Goal: Transaction & Acquisition: Purchase product/service

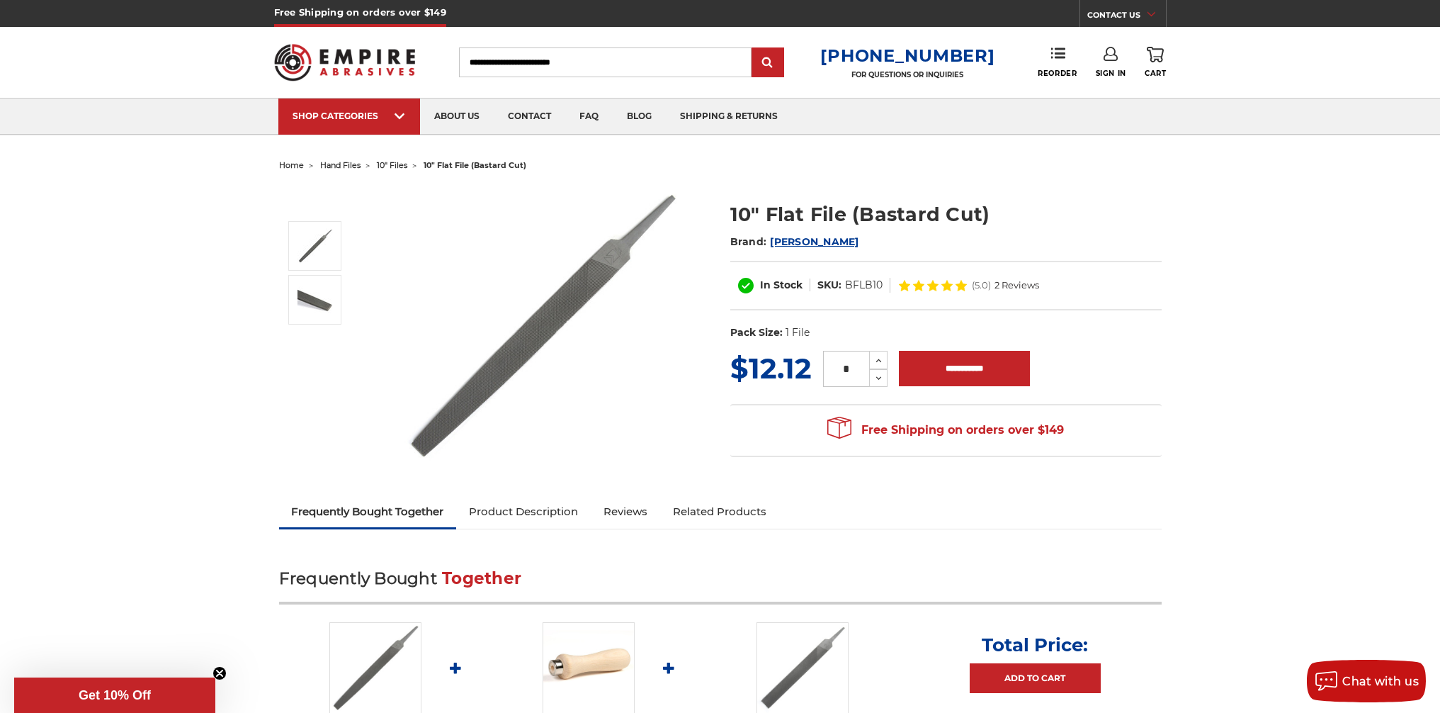
click at [289, 61] on img at bounding box center [345, 62] width 142 height 55
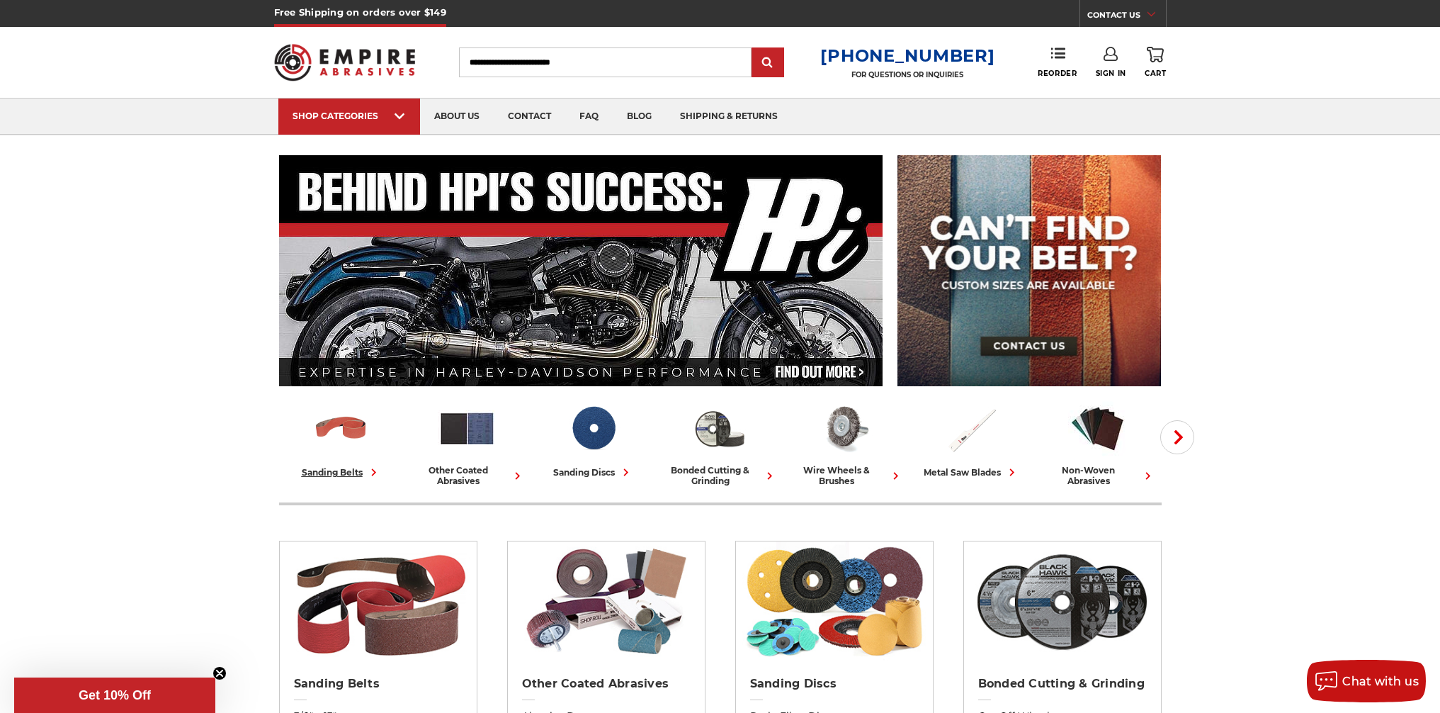
click at [353, 473] on div "sanding belts" at bounding box center [341, 472] width 79 height 15
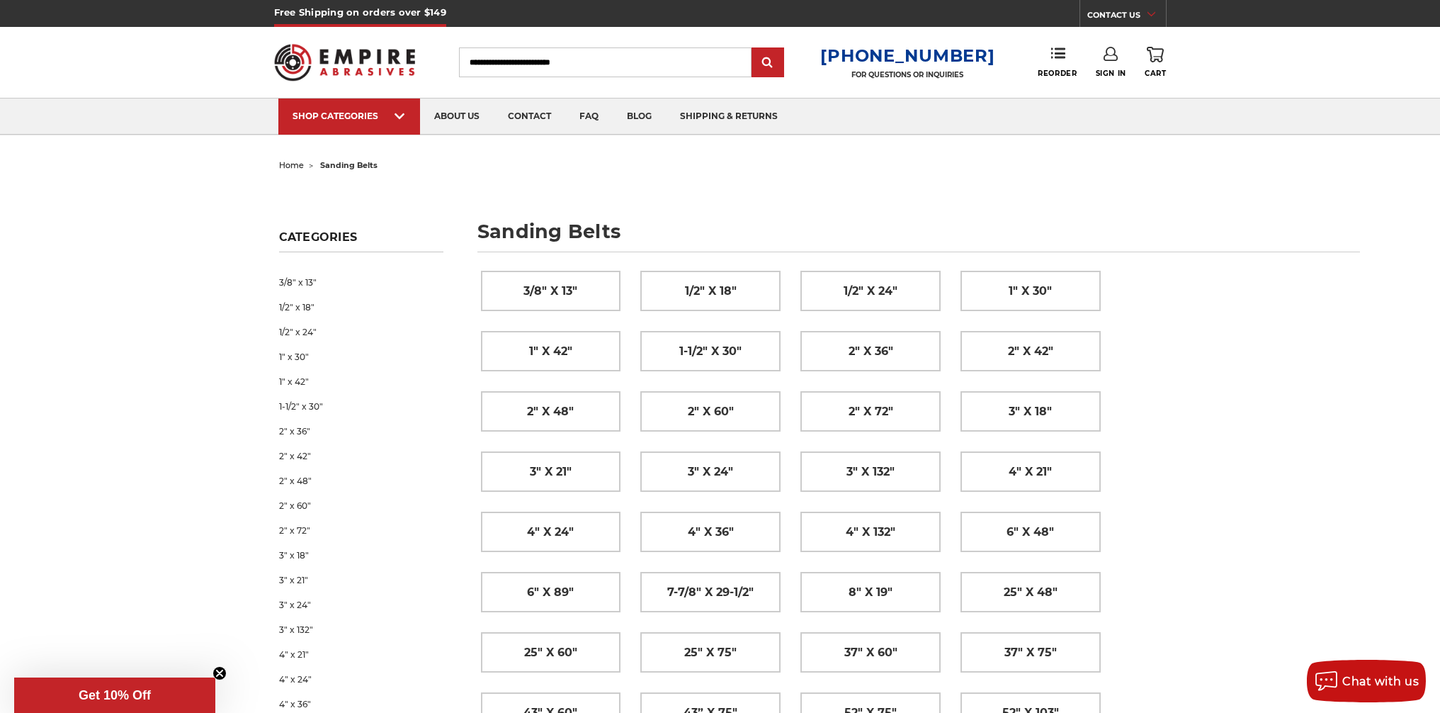
drag, startPoint x: 55, startPoint y: 545, endPoint x: 265, endPoint y: 526, distance: 210.6
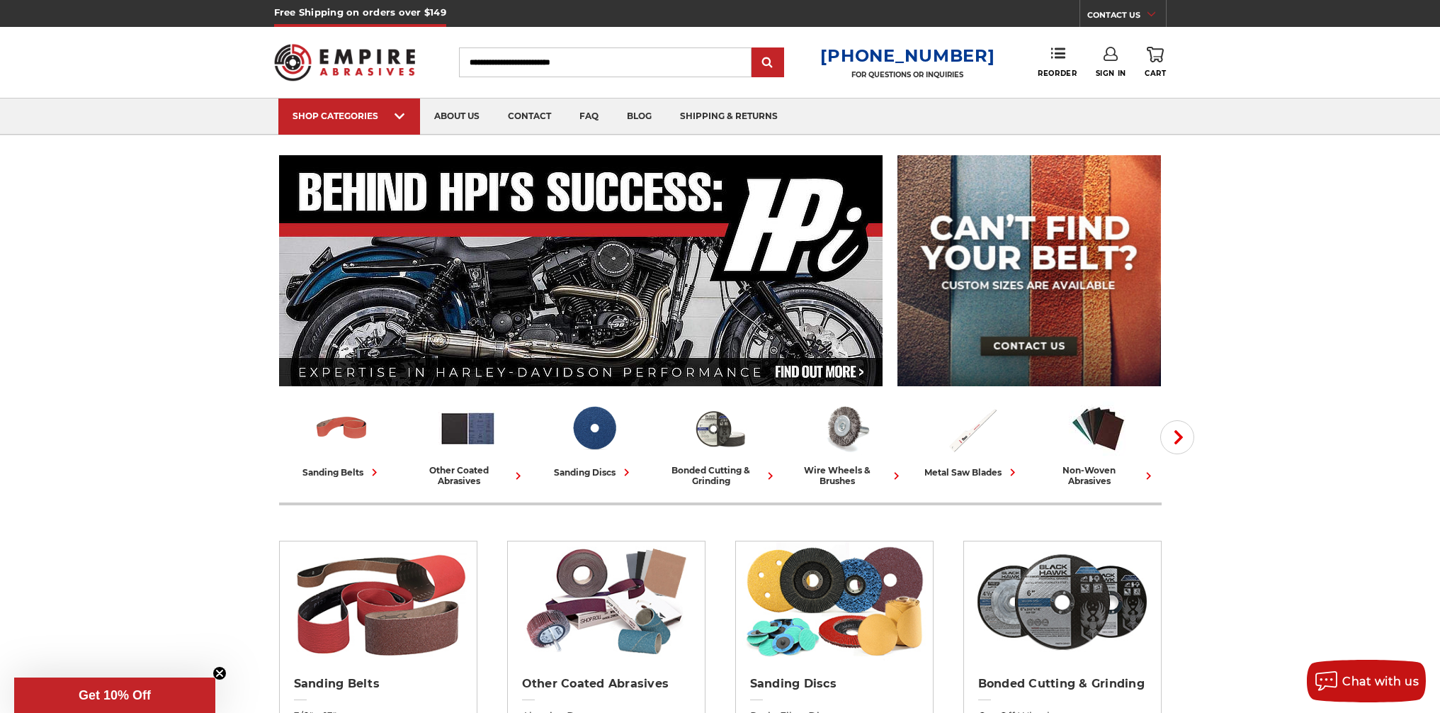
click at [494, 63] on input "Search" at bounding box center [605, 62] width 293 height 30
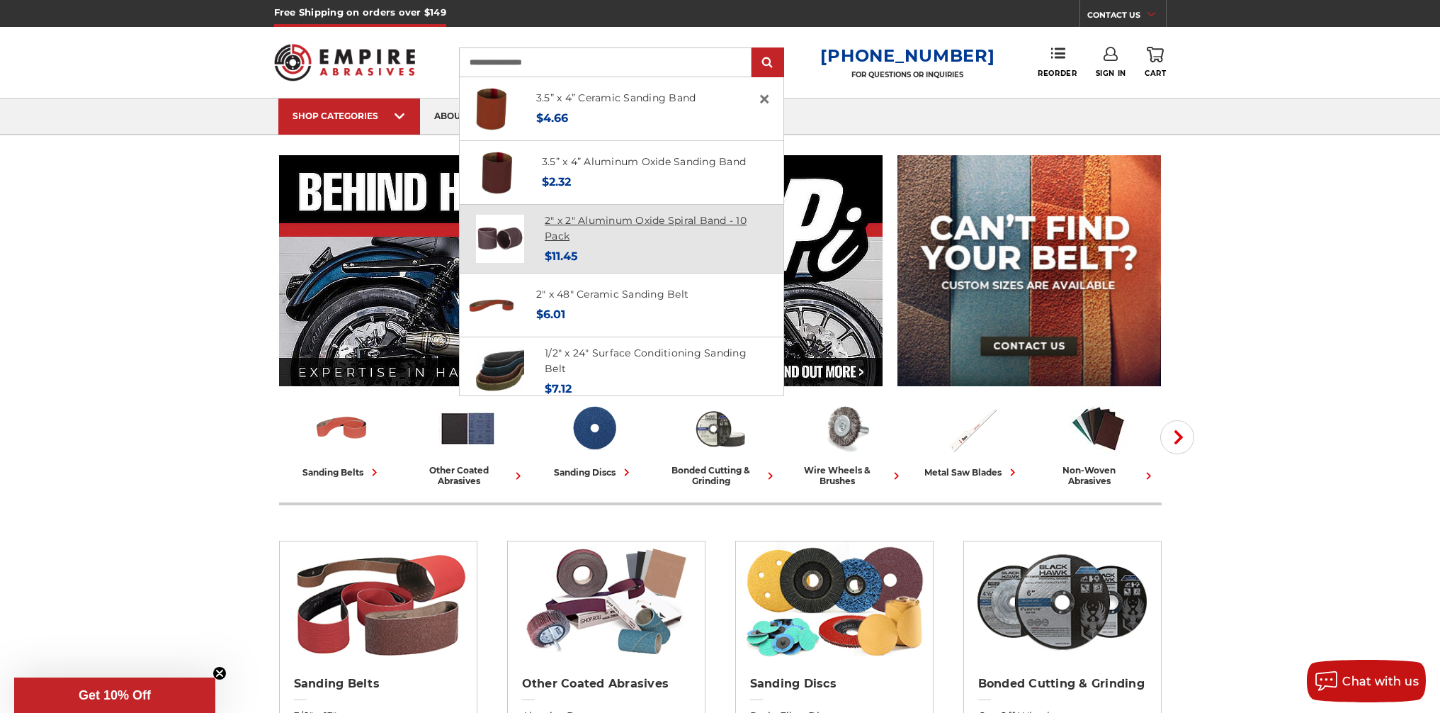
type input "**********"
click at [564, 222] on link "2" x 2" Aluminum Oxide Spiral Band - 10 Pack" at bounding box center [646, 228] width 202 height 29
